Goal: Transaction & Acquisition: Purchase product/service

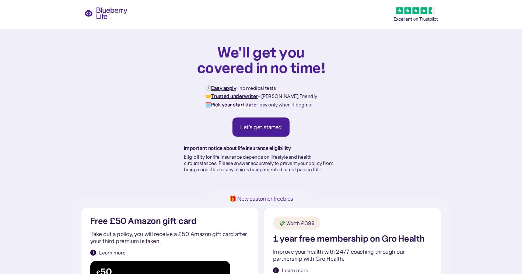
click at [497, 71] on div "We'll get you covered in no time! ⏱️ Easy apply - no medical tests 🤝 Trusted un…" at bounding box center [261, 99] width 522 height 199
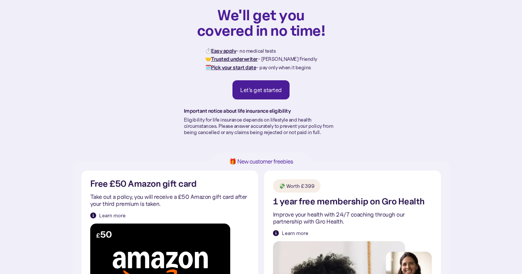
scroll to position [33, 0]
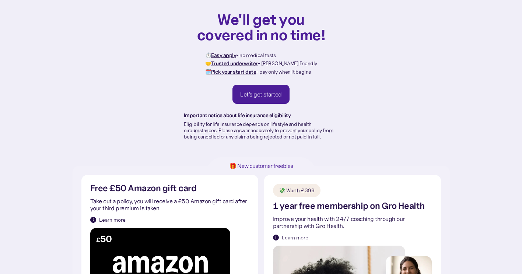
click at [266, 93] on div "Let's get started" at bounding box center [261, 94] width 42 height 7
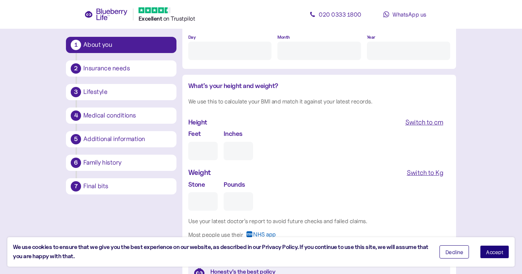
scroll to position [614, 0]
click at [493, 255] on button "Accept" at bounding box center [494, 251] width 29 height 13
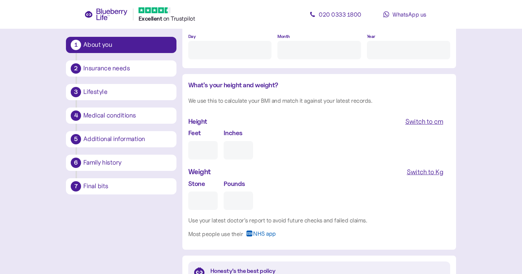
scroll to position [638, 0]
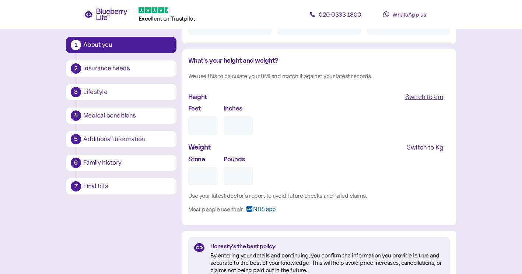
click at [418, 147] on div "Switch to Kg" at bounding box center [424, 147] width 36 height 10
click at [201, 123] on input "Feet" at bounding box center [202, 125] width 29 height 18
type input "5"
type input "0"
type input "5"
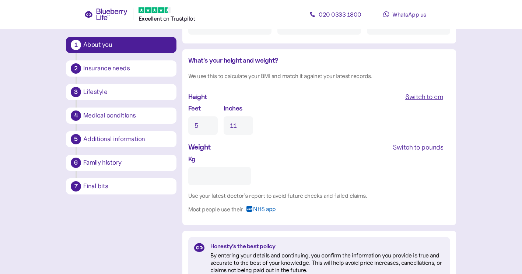
type input "11"
click at [201, 174] on input "Kg" at bounding box center [219, 176] width 63 height 18
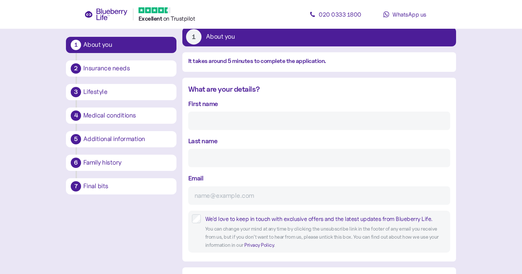
scroll to position [42, 0]
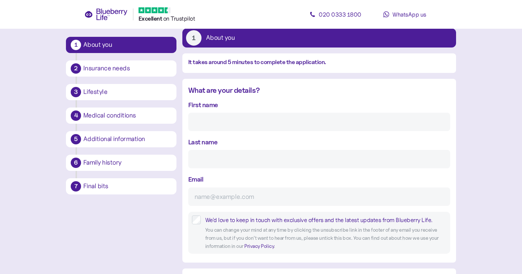
type input "**"
click at [202, 123] on input "First name" at bounding box center [319, 122] width 262 height 18
type input "[PERSON_NAME]"
type input "[EMAIL_ADDRESS][DOMAIN_NAME]"
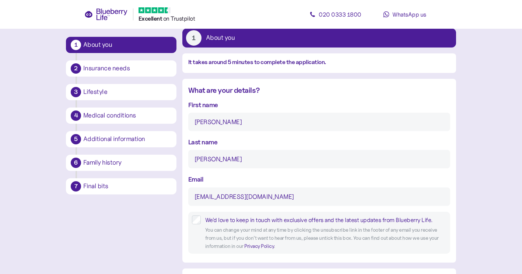
type input "**********"
type input "*********"
type input "**********"
type input "********"
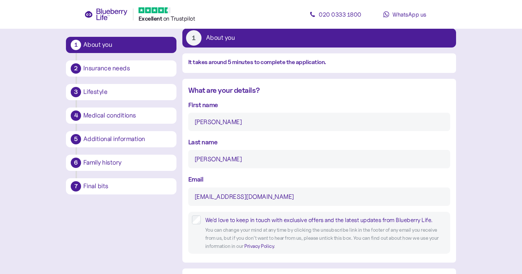
type input "[PERSON_NAME]"
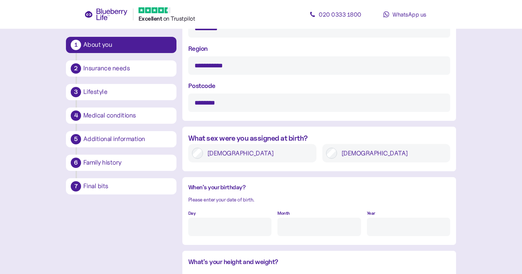
scroll to position [439, 0]
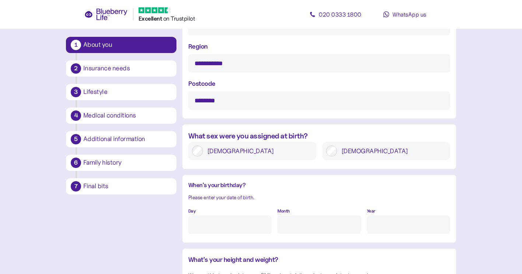
click at [209, 222] on input "Day" at bounding box center [229, 224] width 83 height 18
type input "28"
type input "11"
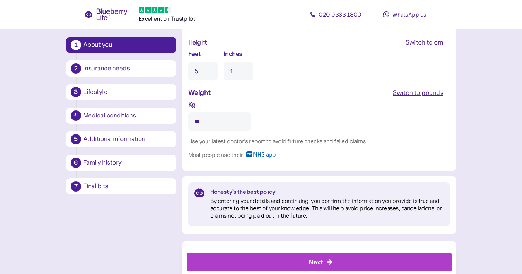
scroll to position [712, 0]
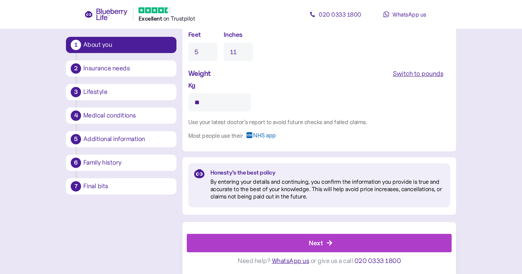
type input "****"
click at [316, 242] on div "Next" at bounding box center [316, 243] width 14 height 10
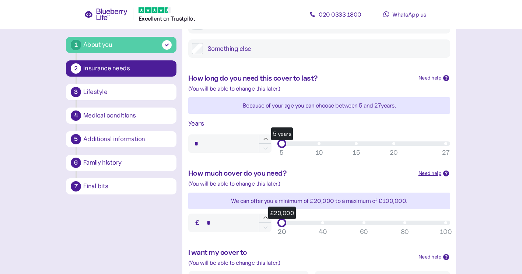
scroll to position [186, 0]
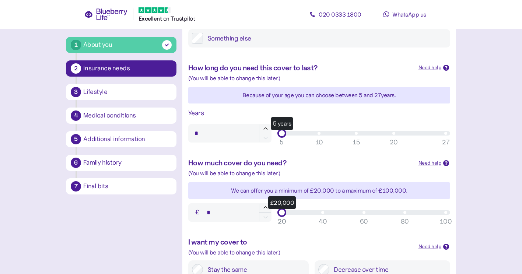
type input "**"
click at [357, 134] on div "5 years" at bounding box center [364, 133] width 164 height 4
click at [286, 134] on div "5 years" at bounding box center [281, 133] width 9 height 9
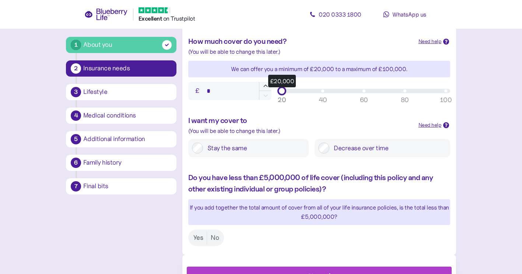
scroll to position [340, 0]
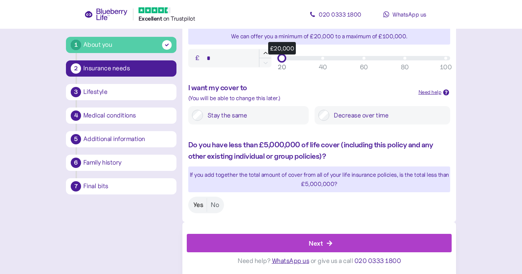
click at [198, 208] on label "Yes" at bounding box center [198, 205] width 17 height 14
click at [315, 241] on div "Next" at bounding box center [316, 243] width 14 height 10
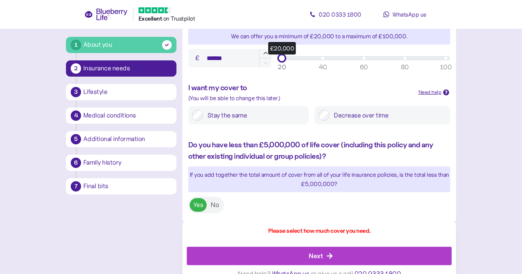
click at [282, 57] on div "£20,000" at bounding box center [281, 58] width 9 height 9
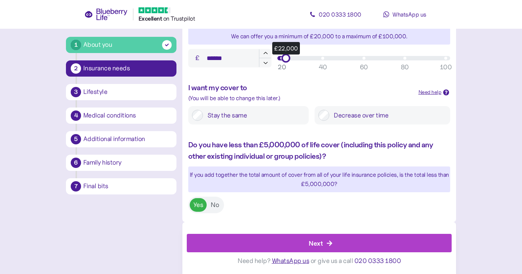
type input "******"
click at [282, 58] on div "£22,000" at bounding box center [364, 58] width 164 height 4
click at [316, 241] on div "Next" at bounding box center [316, 243] width 14 height 10
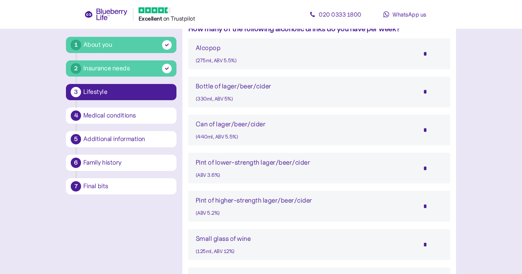
scroll to position [433, 0]
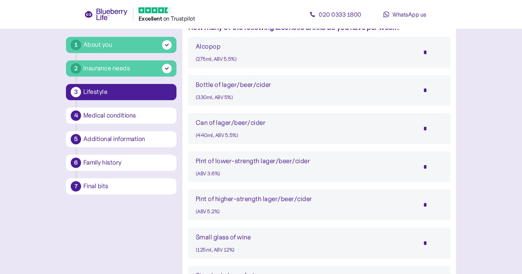
click at [427, 167] on input "*" at bounding box center [430, 167] width 26 height 18
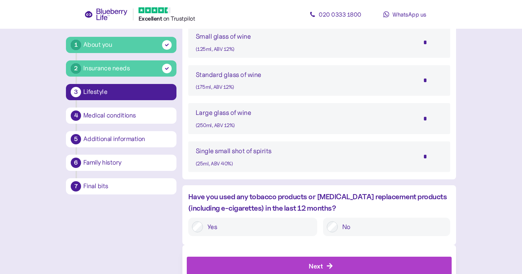
scroll to position [657, 0]
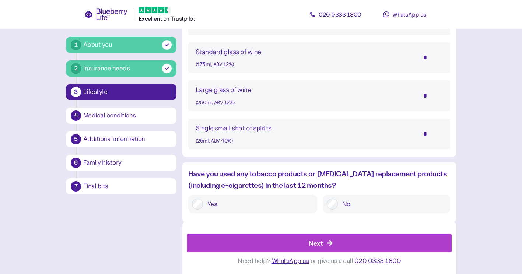
type input "*"
click at [318, 244] on div "Next" at bounding box center [316, 243] width 14 height 10
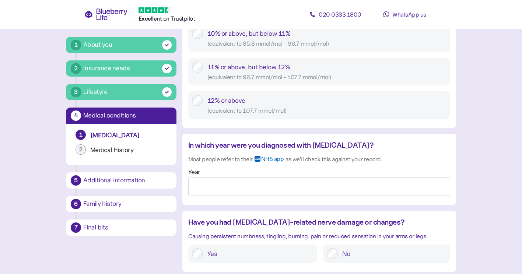
scroll to position [518, 0]
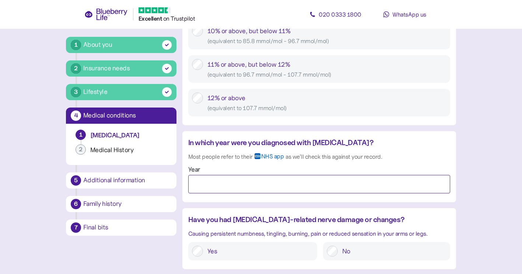
click at [194, 180] on input "Year" at bounding box center [319, 184] width 262 height 18
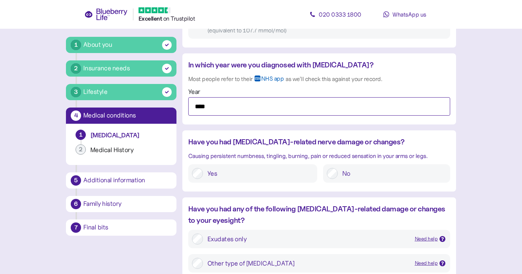
scroll to position [599, 0]
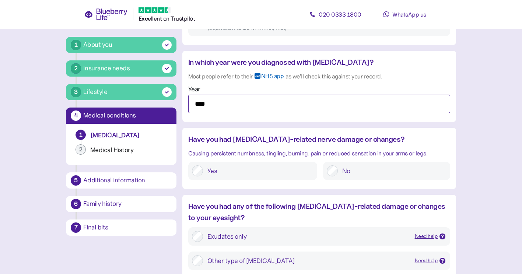
type input "****"
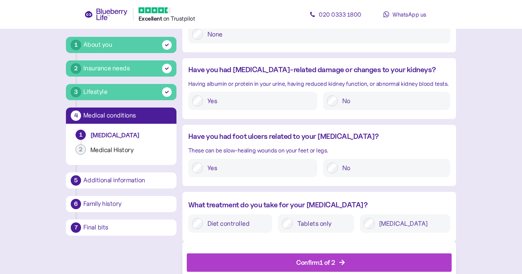
scroll to position [853, 0]
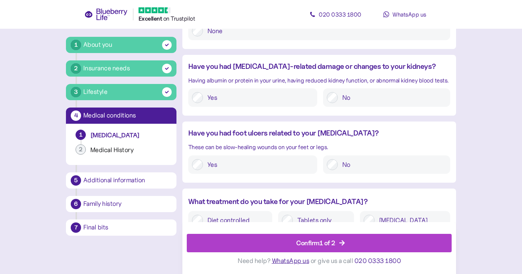
click at [323, 242] on div "Confirm 1 of 2" at bounding box center [315, 243] width 39 height 10
click at [323, 242] on div "Confirm 1 of 2 Need help? WhatsApp us or give us a call [PHONE_NUMBER]" at bounding box center [319, 248] width 274 height 52
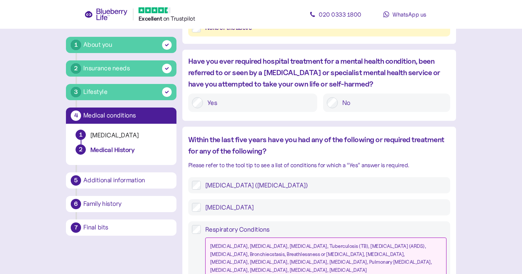
scroll to position [496, 0]
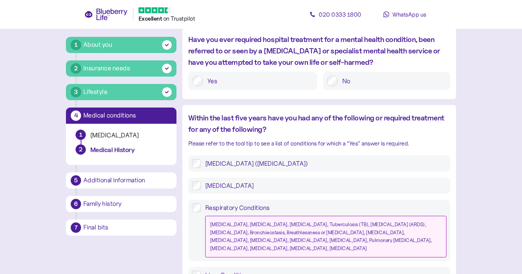
click at [521, 151] on main "1 About you 2 Insurance needs 3 Lifestyle 4 Medical conditions 1 [MEDICAL_DATA]…" at bounding box center [261, 27] width 522 height 1046
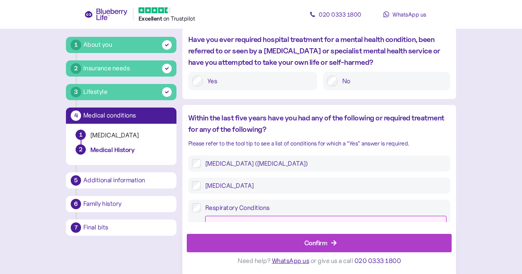
click at [332, 246] on icon "button" at bounding box center [334, 243] width 7 height 7
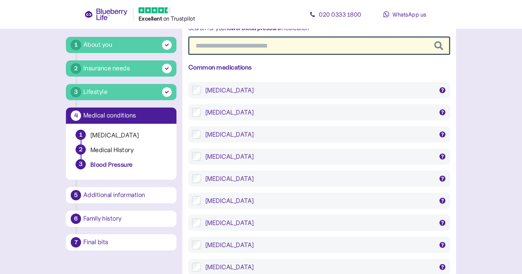
scroll to position [111, 0]
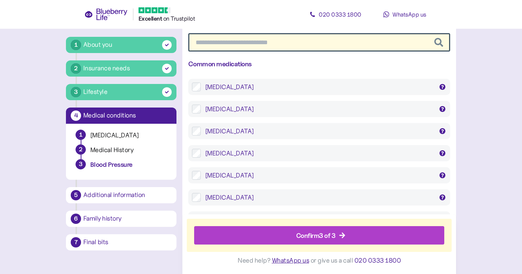
click at [321, 234] on div "Confirm 3 of 3" at bounding box center [315, 235] width 39 height 10
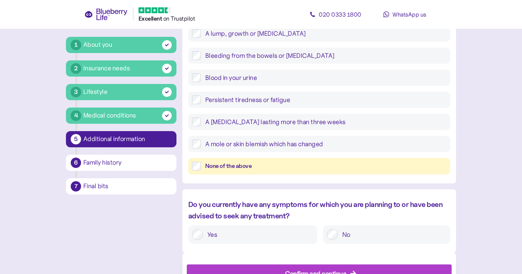
scroll to position [332, 0]
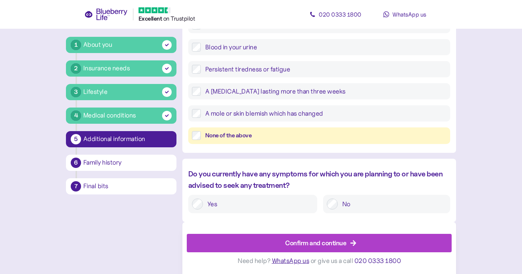
click at [330, 240] on div "Confirm and continue" at bounding box center [315, 243] width 61 height 10
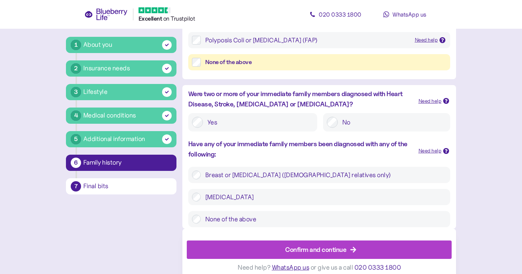
scroll to position [233, 0]
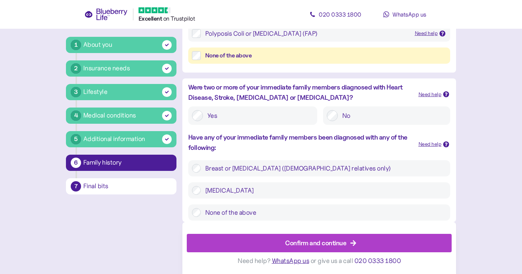
click at [323, 241] on div "Confirm and continue" at bounding box center [315, 243] width 61 height 10
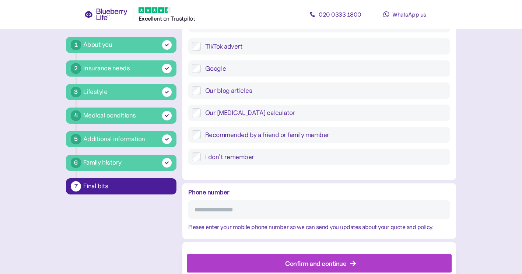
scroll to position [317, 0]
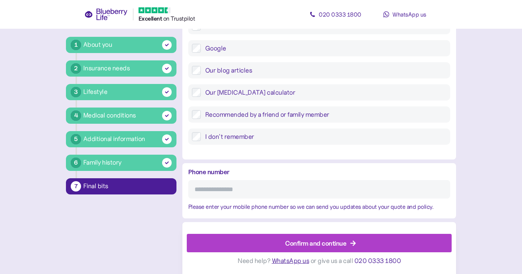
click at [197, 187] on input "Phone number" at bounding box center [319, 189] width 262 height 18
type input "**********"
click at [328, 242] on div "Confirm and continue" at bounding box center [315, 243] width 61 height 10
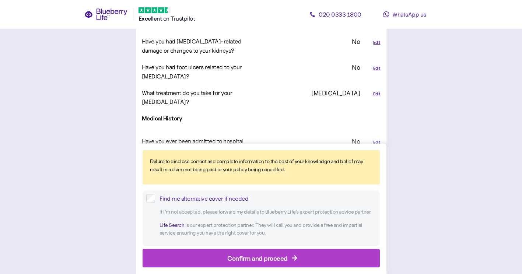
scroll to position [1070, 0]
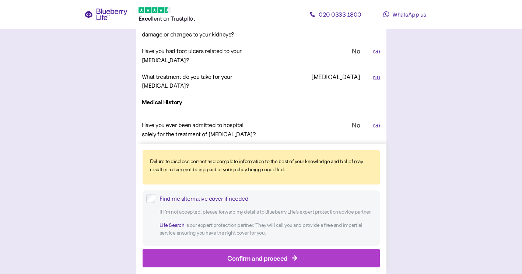
click at [249, 258] on div "Confirm and proceed" at bounding box center [257, 258] width 60 height 10
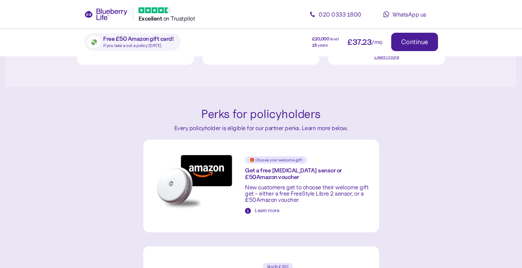
scroll to position [244, 0]
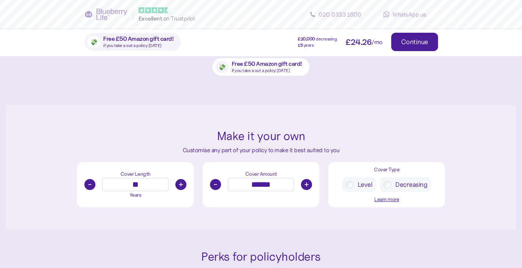
click at [183, 184] on button "+" at bounding box center [180, 184] width 11 height 11
click at [88, 184] on button "-" at bounding box center [89, 184] width 11 height 11
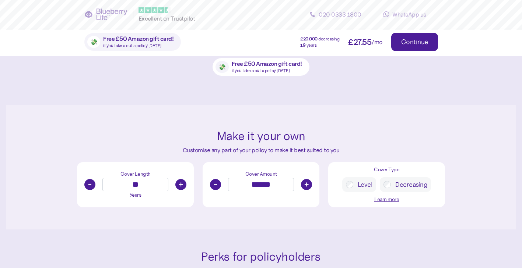
click at [88, 184] on button "-" at bounding box center [89, 184] width 11 height 11
type input "**"
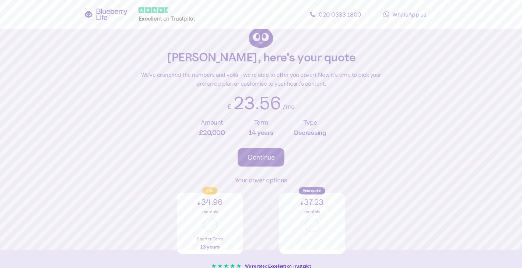
scroll to position [20, 0]
